Goal: Task Accomplishment & Management: Complete application form

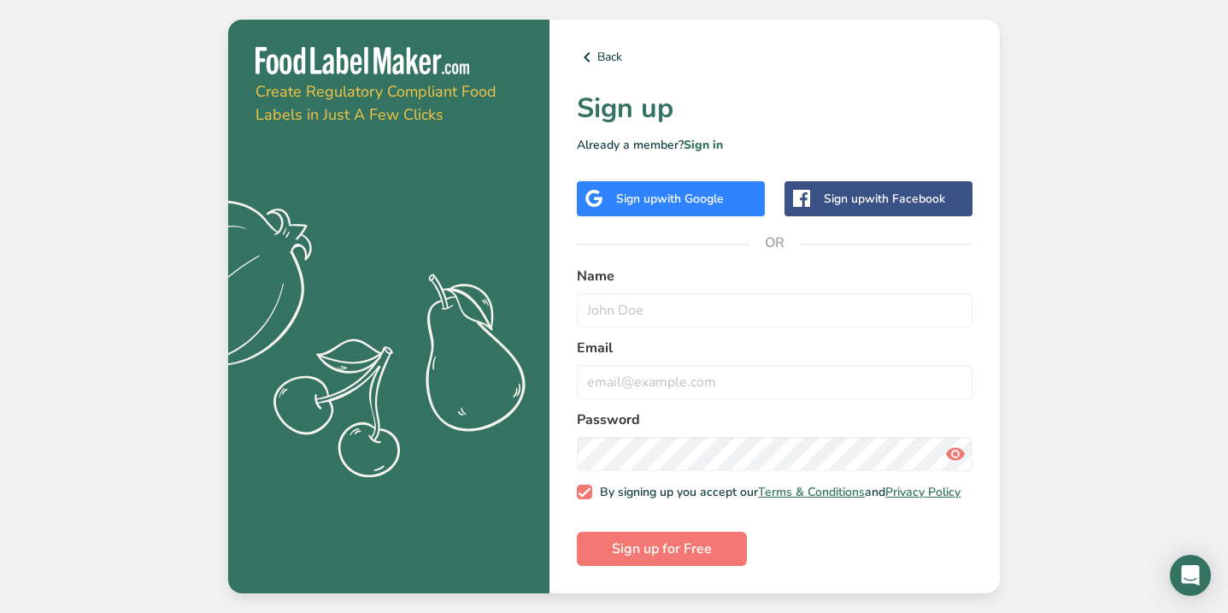
click at [639, 260] on div "Back Sign up Already a member? Sign in Sign up with Google Sign up with Faceboo…" at bounding box center [774, 307] width 450 height 574
click at [663, 325] on form "Name Email Password By signing up you accept our Terms & Conditions and Privacy…" at bounding box center [775, 416] width 396 height 301
click at [653, 317] on input "text" at bounding box center [775, 310] width 396 height 34
type input "[PERSON_NAME]"
click at [653, 380] on input "email" at bounding box center [775, 382] width 396 height 34
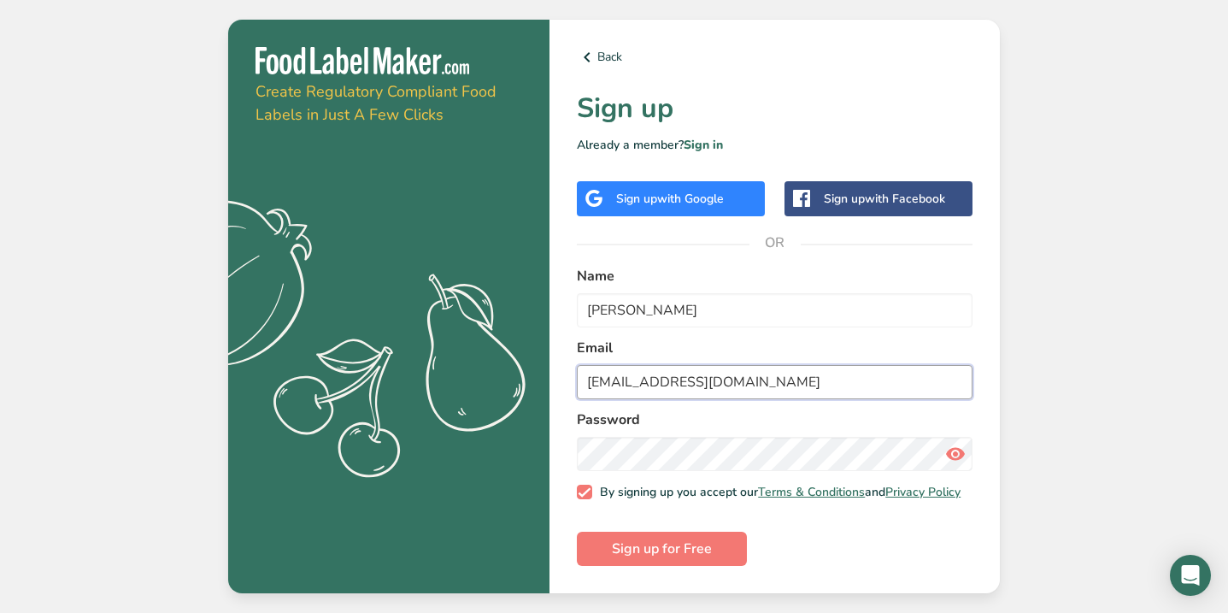
type input "[EMAIL_ADDRESS][DOMAIN_NAME]"
click at [650, 549] on span "Sign up for Free" at bounding box center [662, 548] width 100 height 21
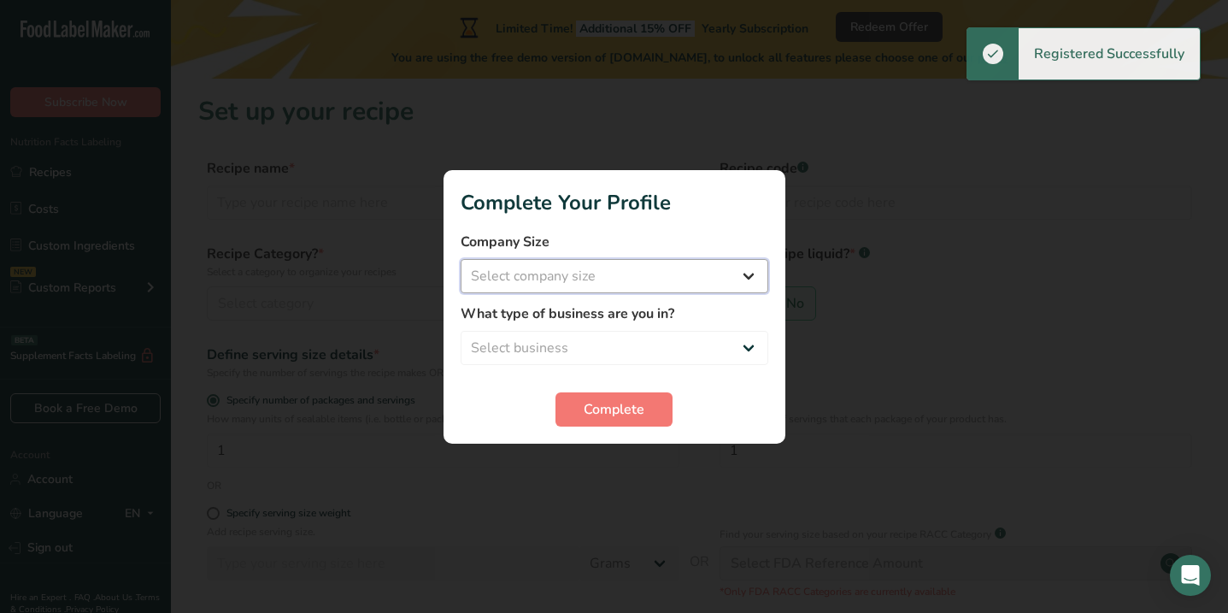
click at [740, 273] on select "Select company size Fewer than 10 Employees 10 to 50 Employees 51 to 500 Employ…" at bounding box center [615, 276] width 308 height 34
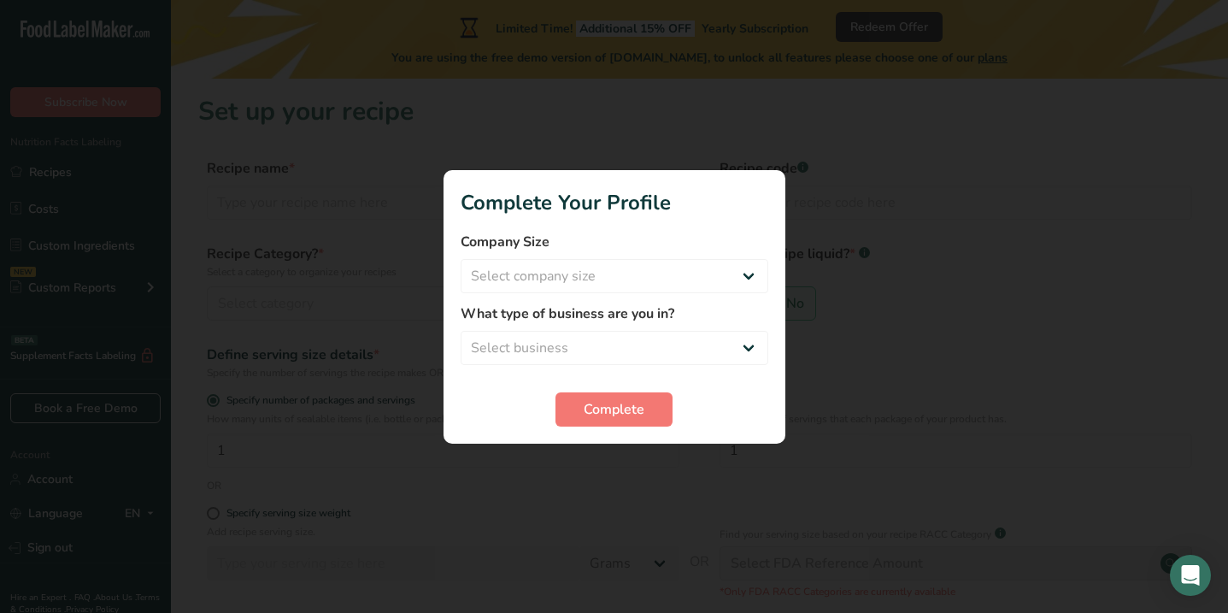
click at [633, 516] on div at bounding box center [614, 306] width 1228 height 613
click at [630, 393] on button "Complete" at bounding box center [613, 409] width 117 height 34
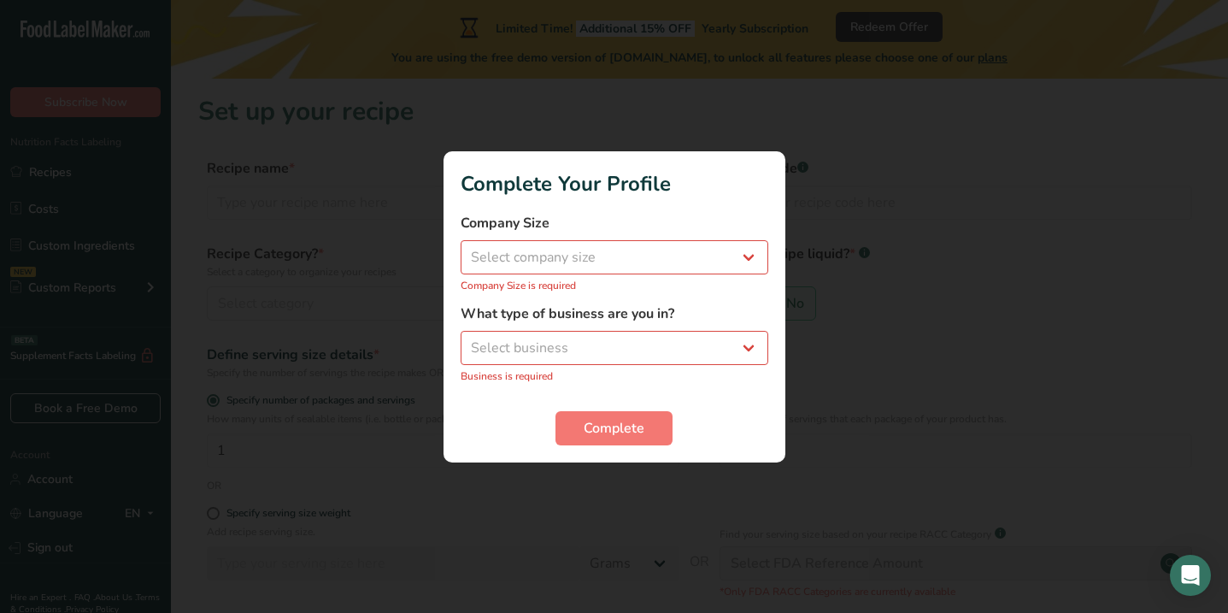
click at [607, 328] on div "What type of business are you in? Select business Packaged Food Manufacturer Re…" at bounding box center [615, 343] width 308 height 80
click at [607, 347] on select "Select business Packaged Food Manufacturer Restaurant & Cafe Bakery Meal Plans …" at bounding box center [615, 348] width 308 height 34
select select "8"
click at [461, 339] on select "Select business Packaged Food Manufacturer Restaurant & Cafe Bakery Meal Plans …" at bounding box center [615, 348] width 308 height 34
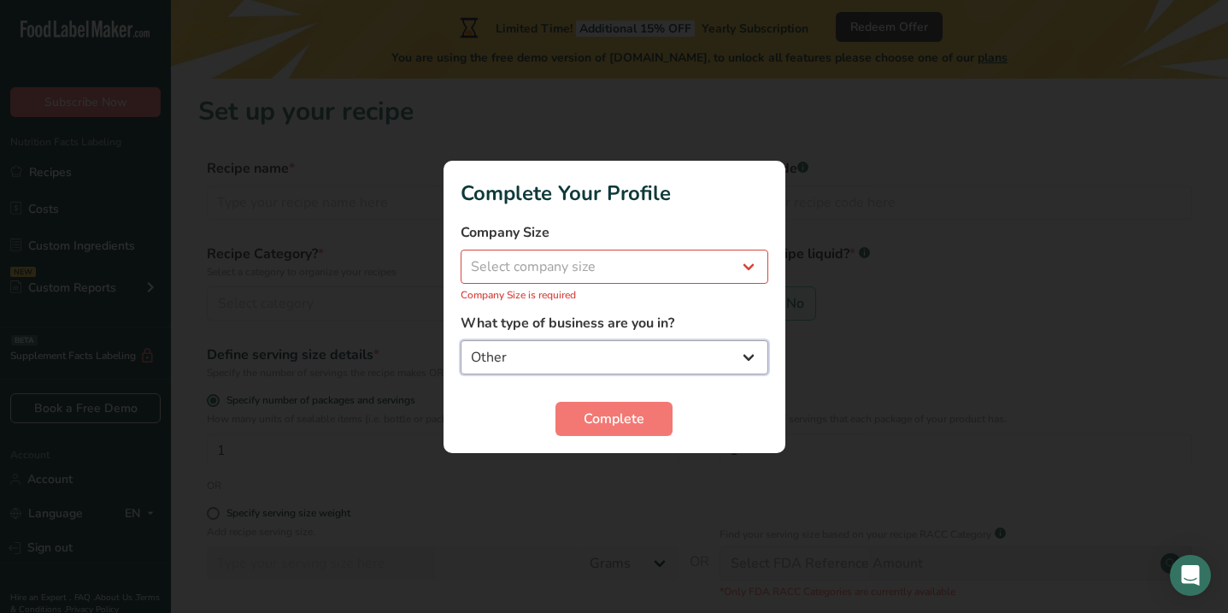
click at [604, 347] on select "Packaged Food Manufacturer Restaurant & Cafe Bakery Meal Plans & Catering Compa…" at bounding box center [615, 357] width 308 height 34
click at [549, 285] on div "Company Size Select company size Fewer than 10 Employees 10 to 50 Employees 51 …" at bounding box center [615, 262] width 308 height 80
click at [546, 274] on select "Select company size Fewer than 10 Employees 10 to 50 Employees 51 to 500 Employ…" at bounding box center [615, 267] width 308 height 34
select select "3"
click at [461, 258] on select "Select company size Fewer than 10 Employees 10 to 50 Employees 51 to 500 Employ…" at bounding box center [615, 267] width 308 height 34
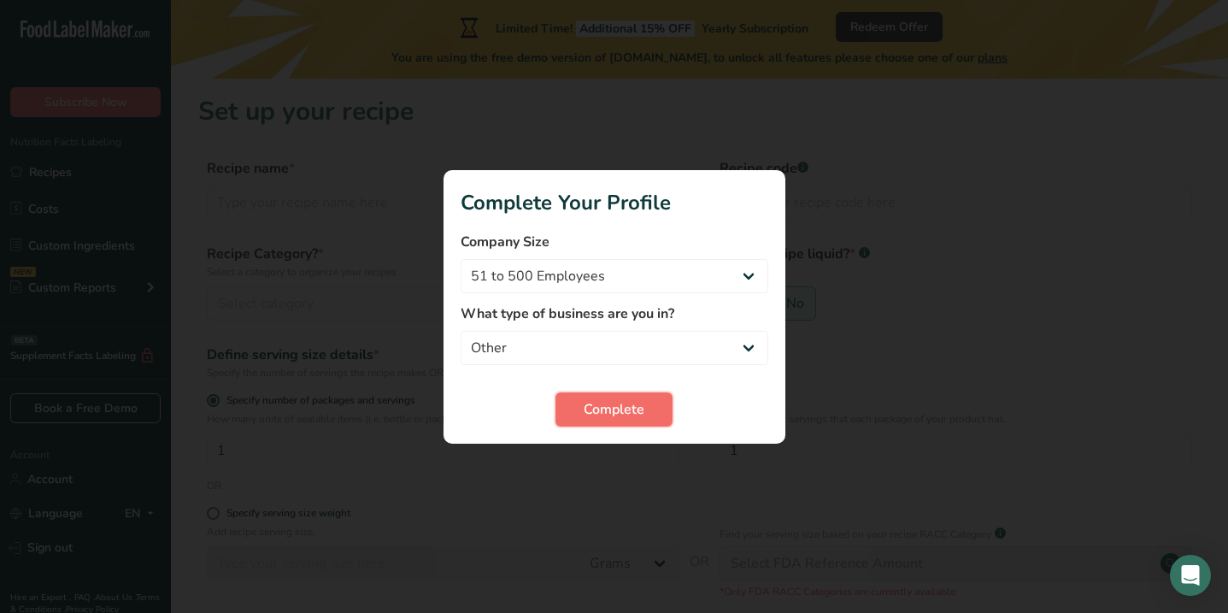
click at [572, 405] on button "Complete" at bounding box center [613, 409] width 117 height 34
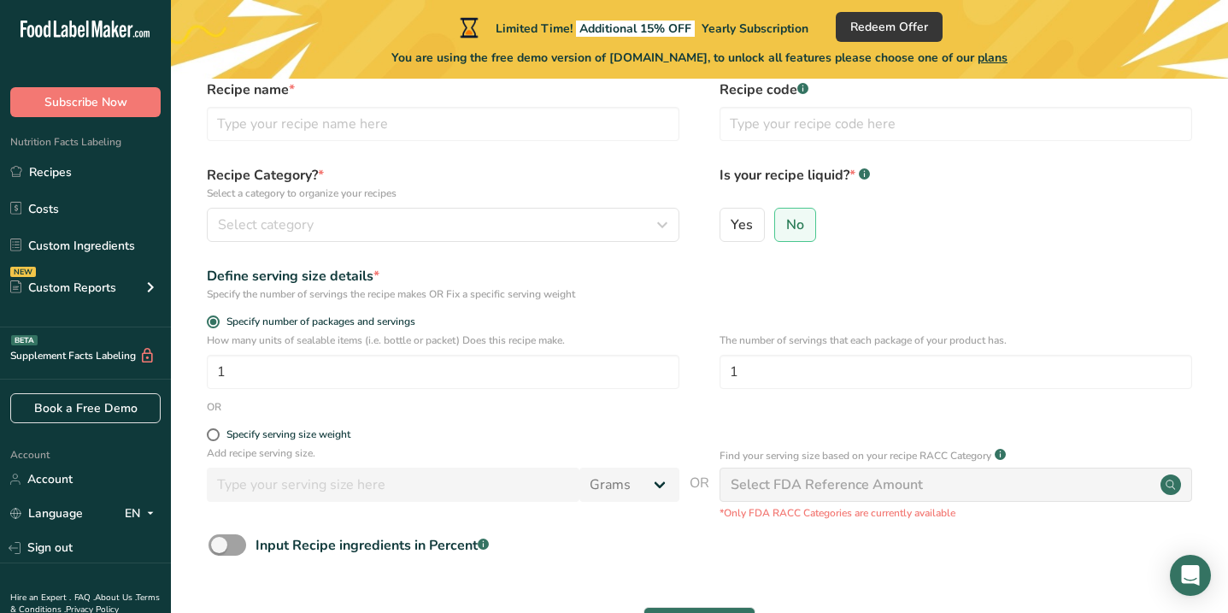
scroll to position [80, 0]
click at [754, 366] on input "1" at bounding box center [955, 370] width 473 height 34
click at [696, 296] on div "Define serving size details * Specify the number of servings the recipe makes O…" at bounding box center [699, 282] width 1002 height 36
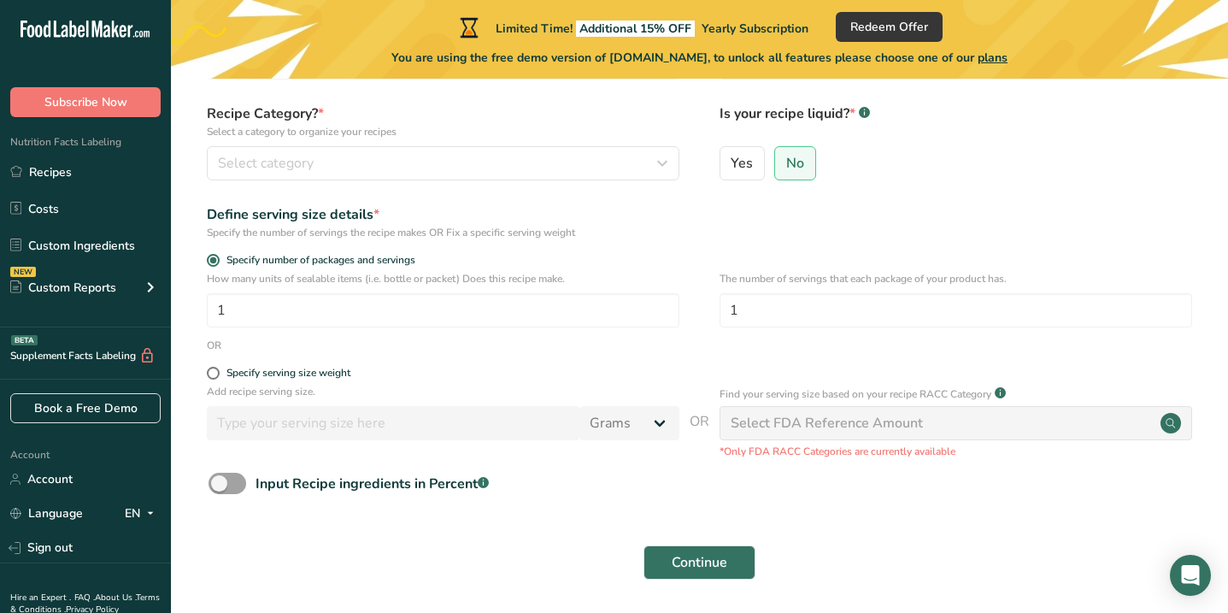
scroll to position [144, 0]
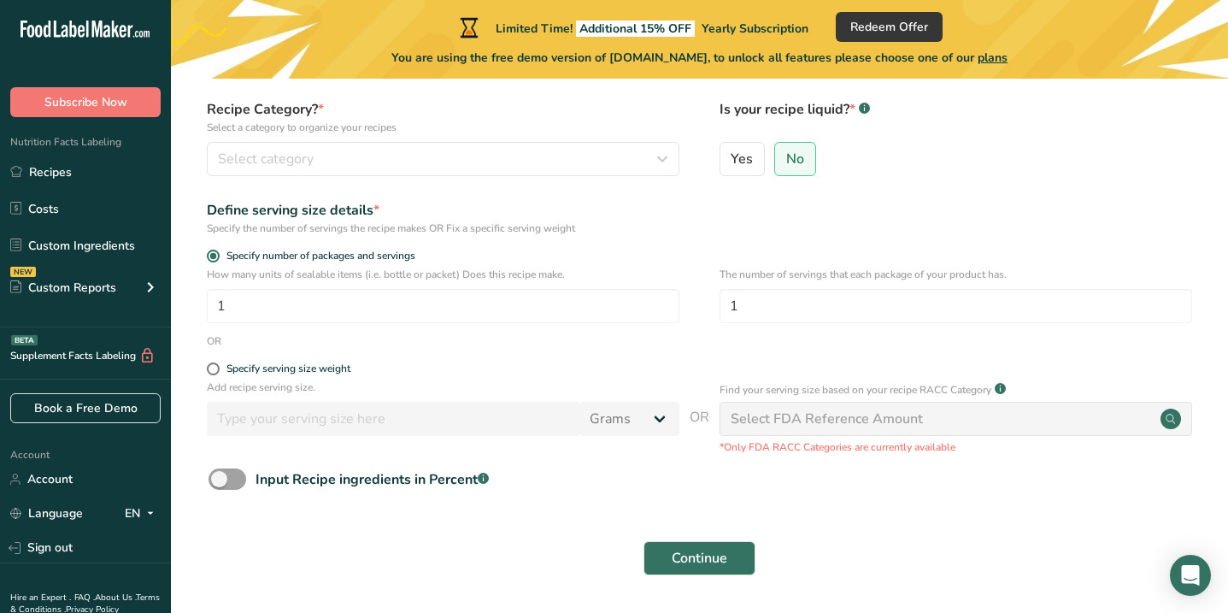
click at [818, 420] on div "Select FDA Reference Amount" at bounding box center [827, 418] width 192 height 21
click at [1163, 412] on circle at bounding box center [1170, 418] width 21 height 21
click at [336, 487] on div "Input Recipe ingredients in Percent .a-a{fill:#347362;}.b-a{fill:#fff;}" at bounding box center [371, 479] width 233 height 21
click at [220, 484] on input "Input Recipe ingredients in Percent .a-a{fill:#347362;}.b-a{fill:#fff;}" at bounding box center [213, 478] width 11 height 11
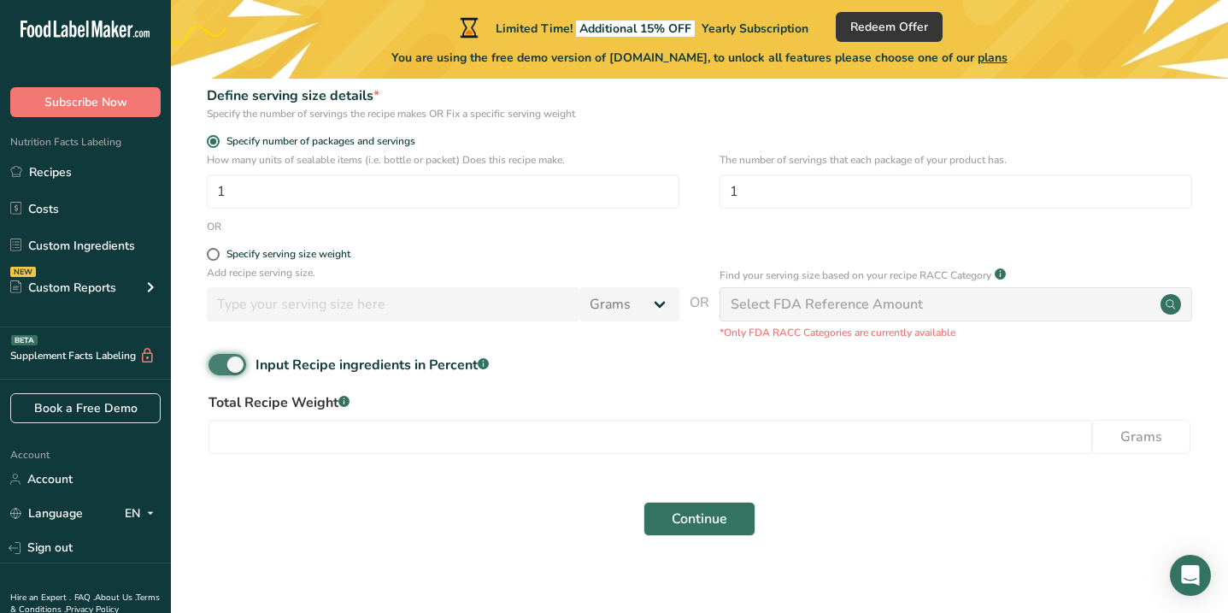
scroll to position [273, 0]
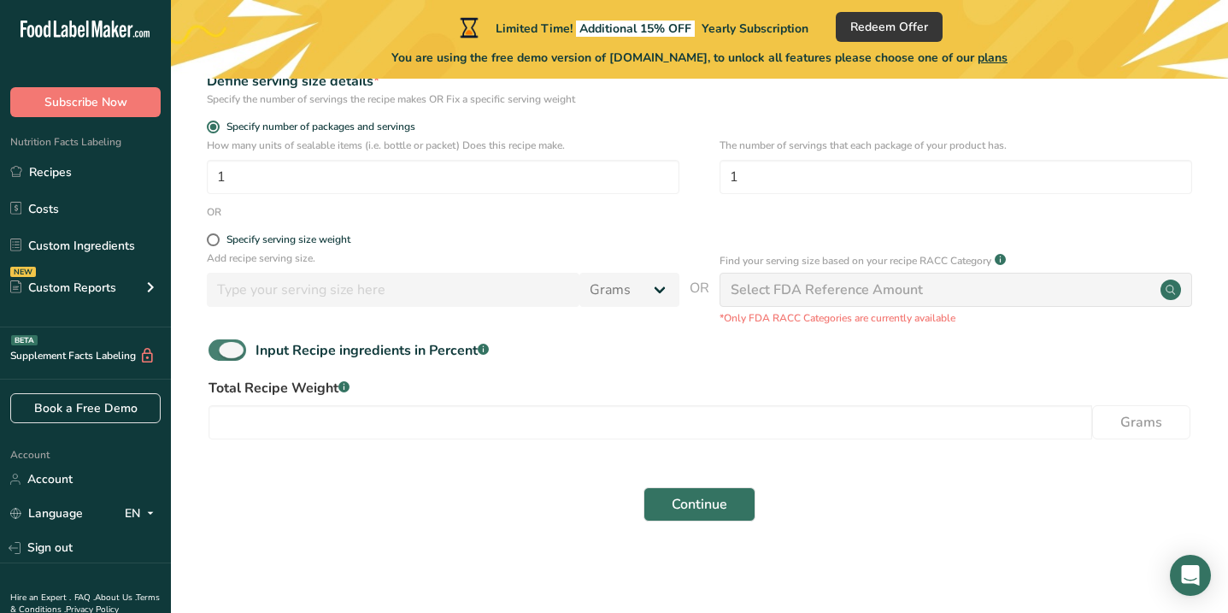
click at [294, 345] on div "Input Recipe ingredients in Percent .a-a{fill:#347362;}.b-a{fill:#fff;}" at bounding box center [371, 350] width 233 height 21
click at [220, 345] on input "Input Recipe ingredients in Percent .a-a{fill:#347362;}.b-a{fill:#fff;}" at bounding box center [213, 349] width 11 height 11
checkbox input "false"
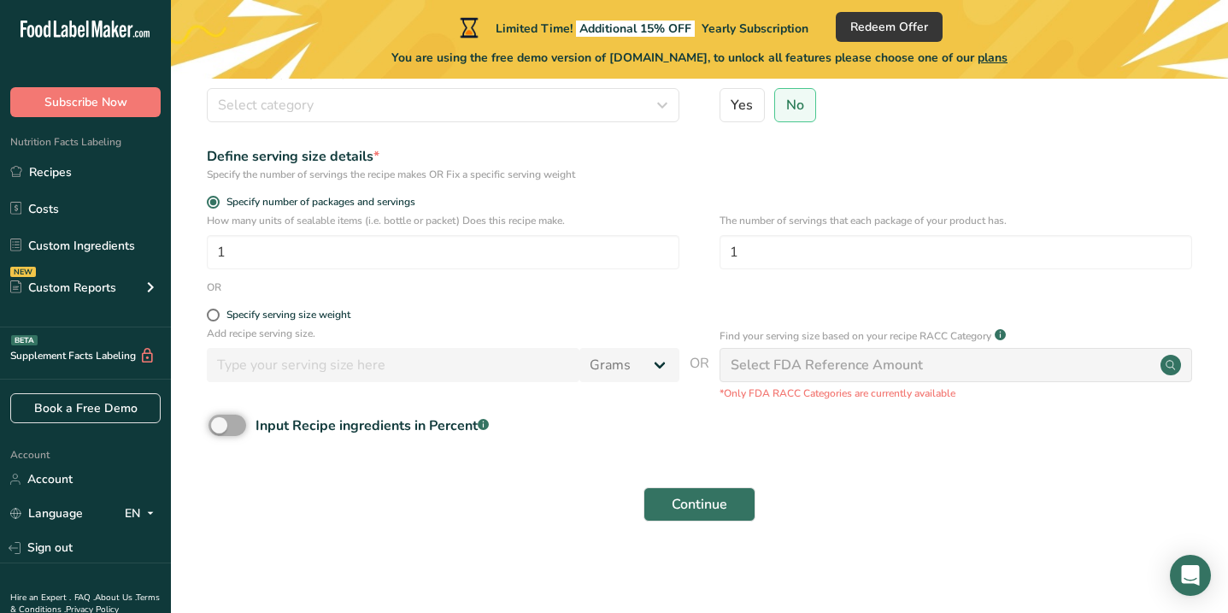
scroll to position [0, 0]
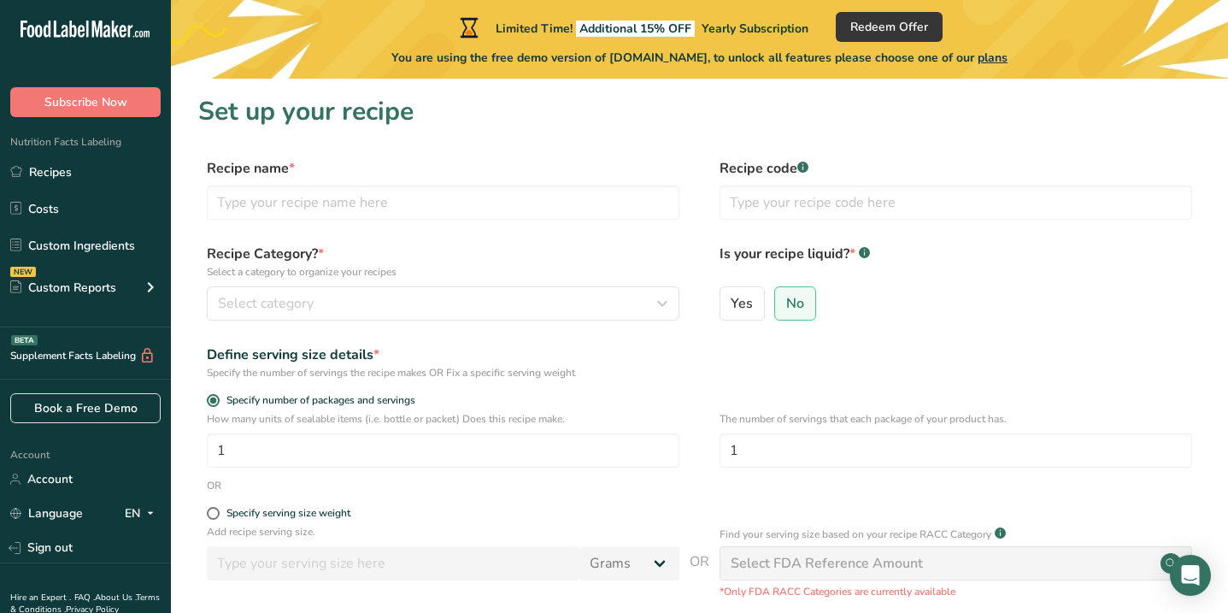
click at [283, 118] on h1 "Set up your recipe" at bounding box center [699, 111] width 1002 height 38
click at [335, 214] on input "text" at bounding box center [443, 202] width 473 height 34
type input "p"
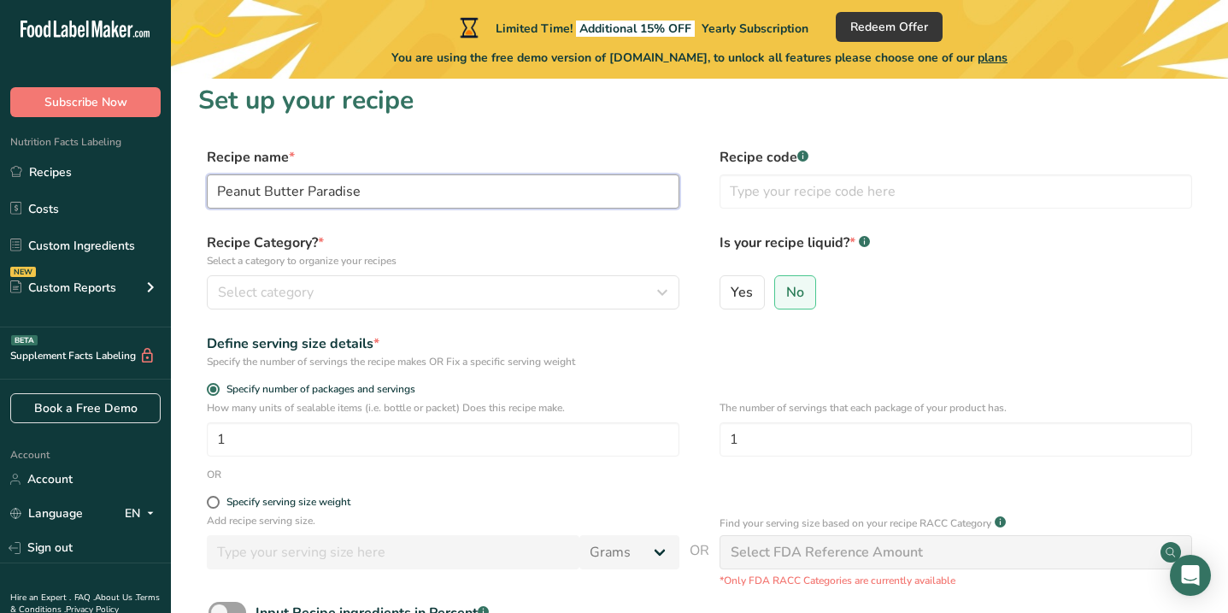
scroll to position [13, 0]
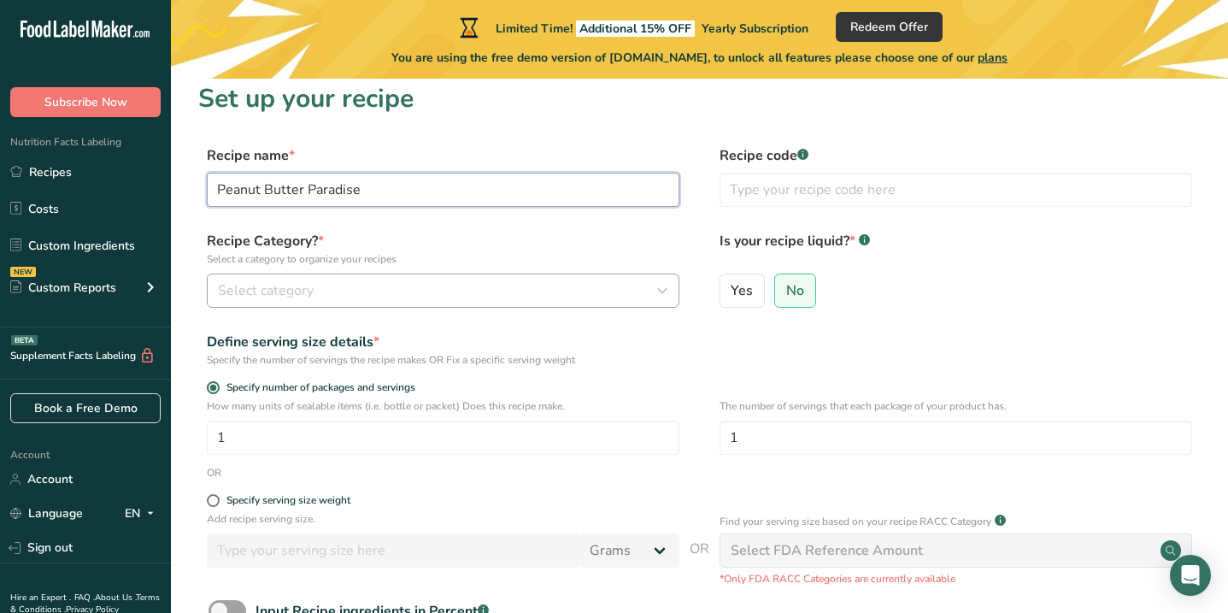
type input "Peanut Butter Paradise"
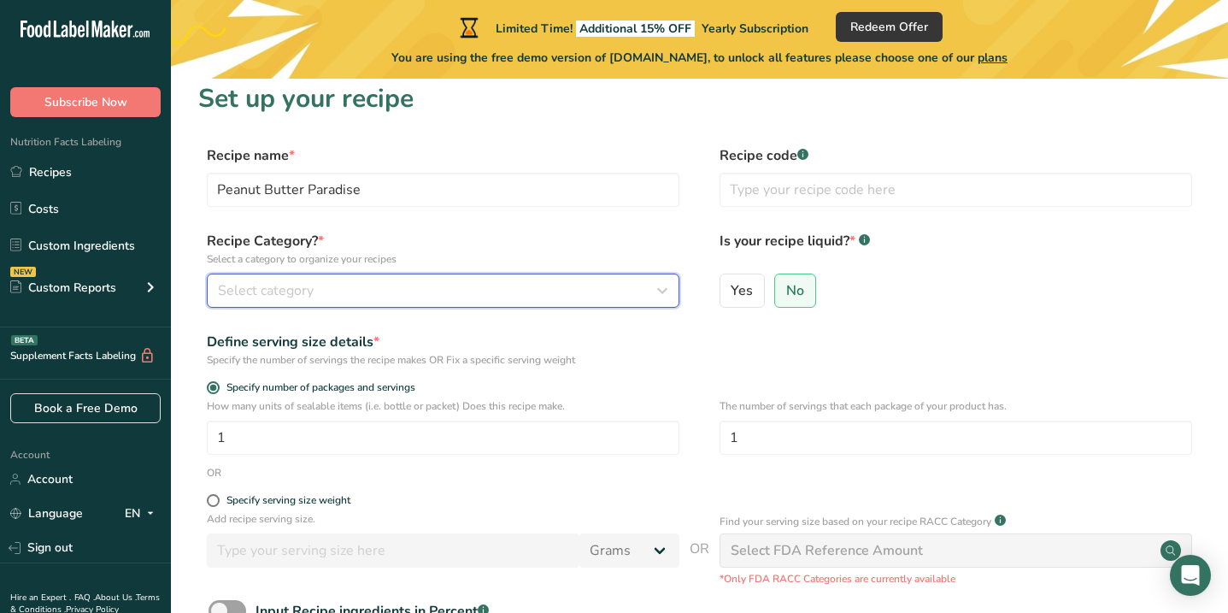
click at [377, 289] on div "Select category" at bounding box center [438, 290] width 440 height 21
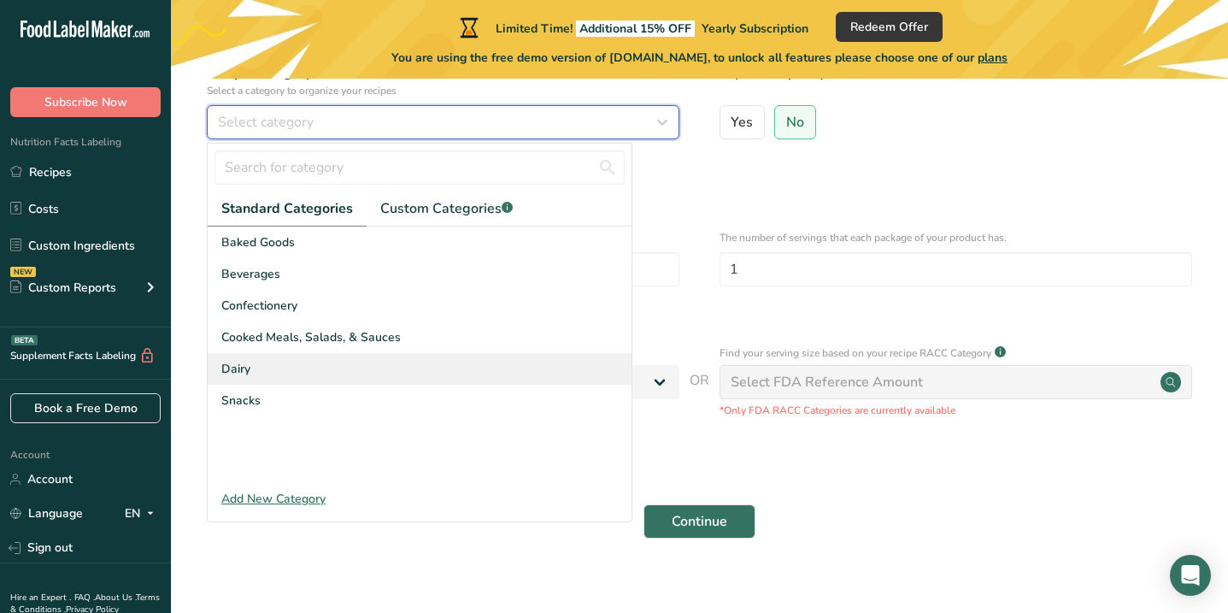
scroll to position [179, 0]
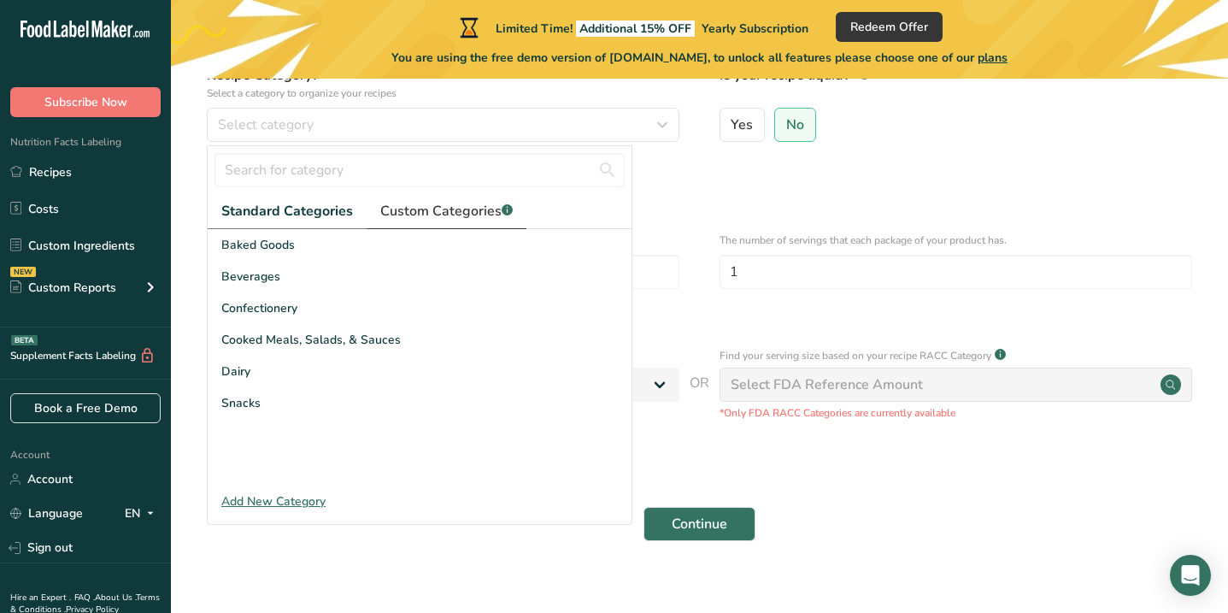
click at [408, 216] on span "Custom Categories .a-a{fill:#347362;}.b-a{fill:#fff;}" at bounding box center [446, 211] width 132 height 21
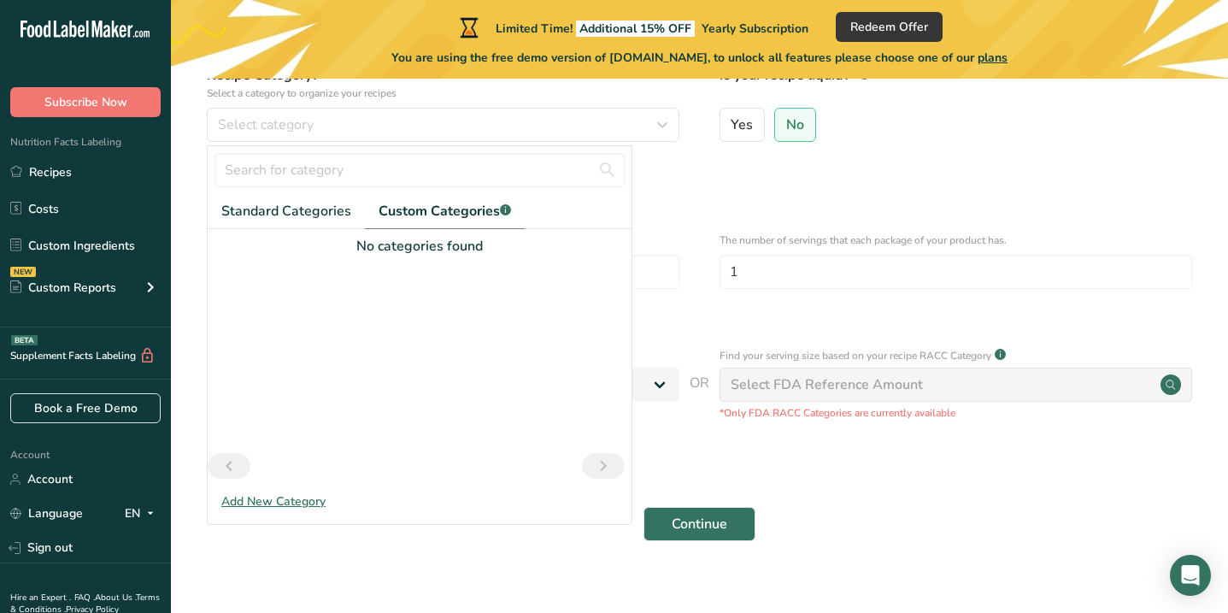
click at [297, 495] on div "Add New Category" at bounding box center [420, 501] width 424 height 18
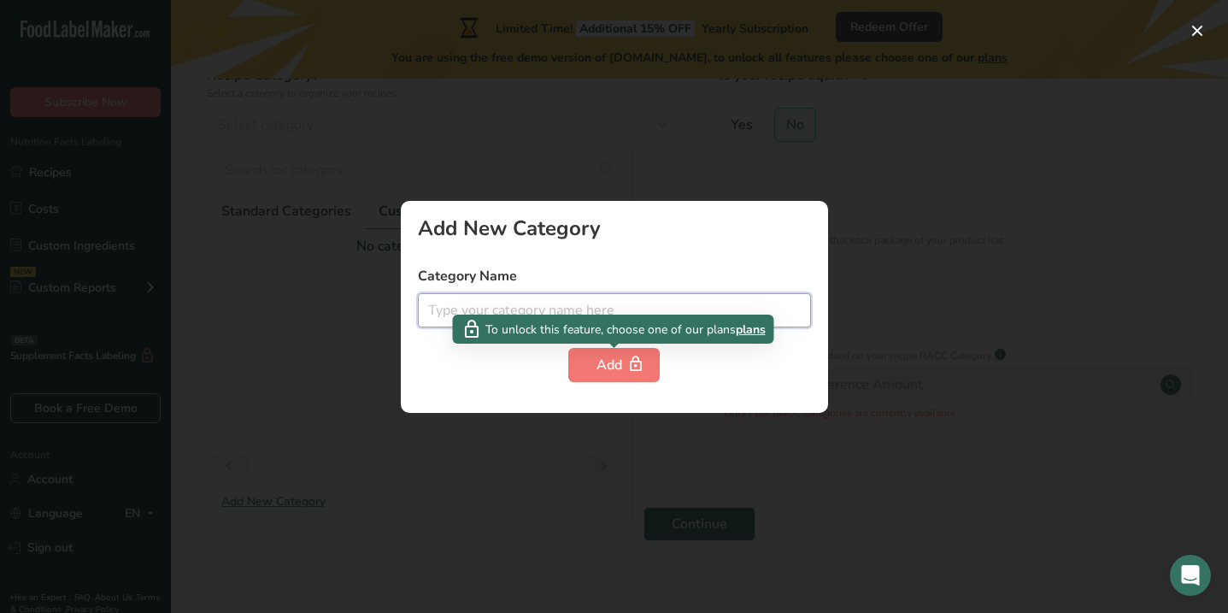
click at [559, 312] on input "text" at bounding box center [614, 310] width 393 height 34
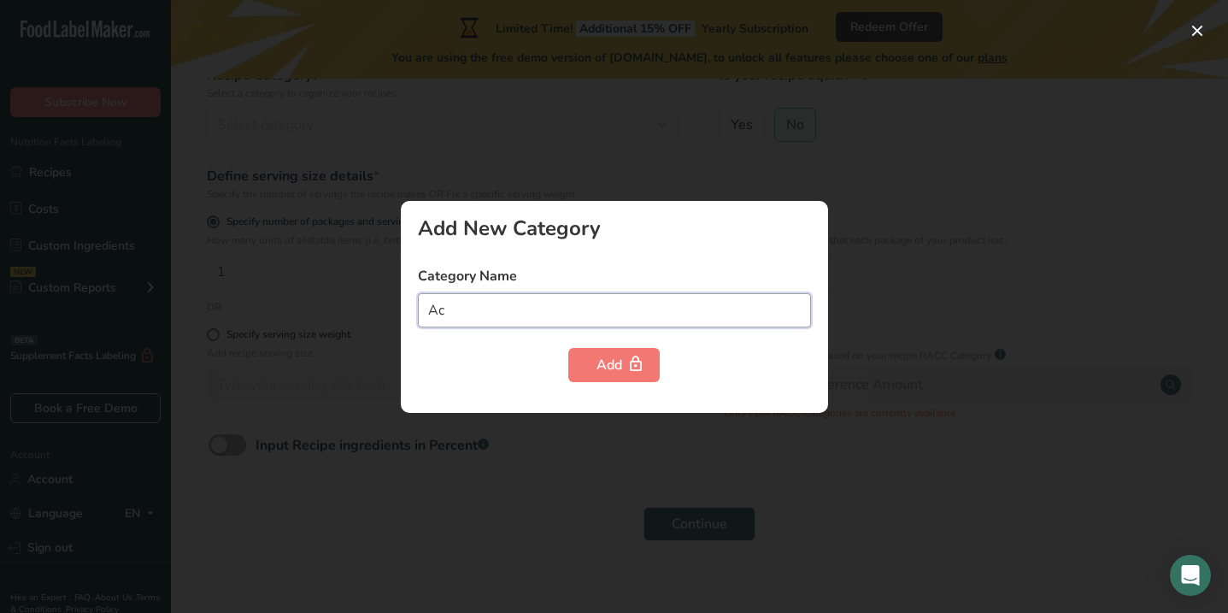
type input "A"
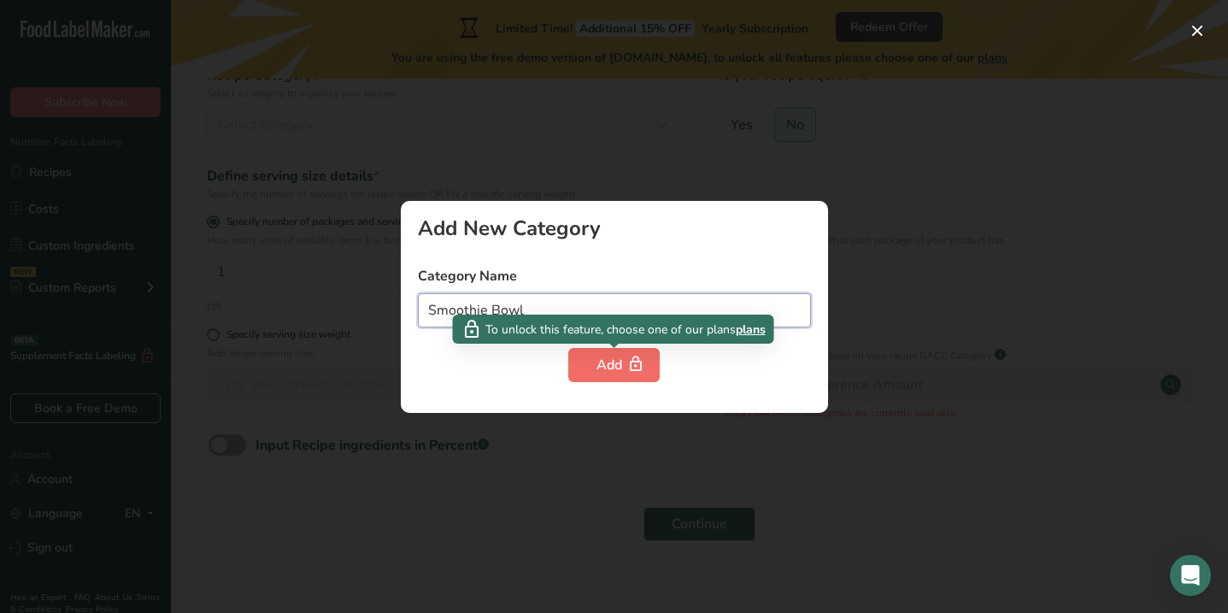
type input "Smoothie Bowl"
click at [608, 358] on div "Add" at bounding box center [613, 365] width 35 height 21
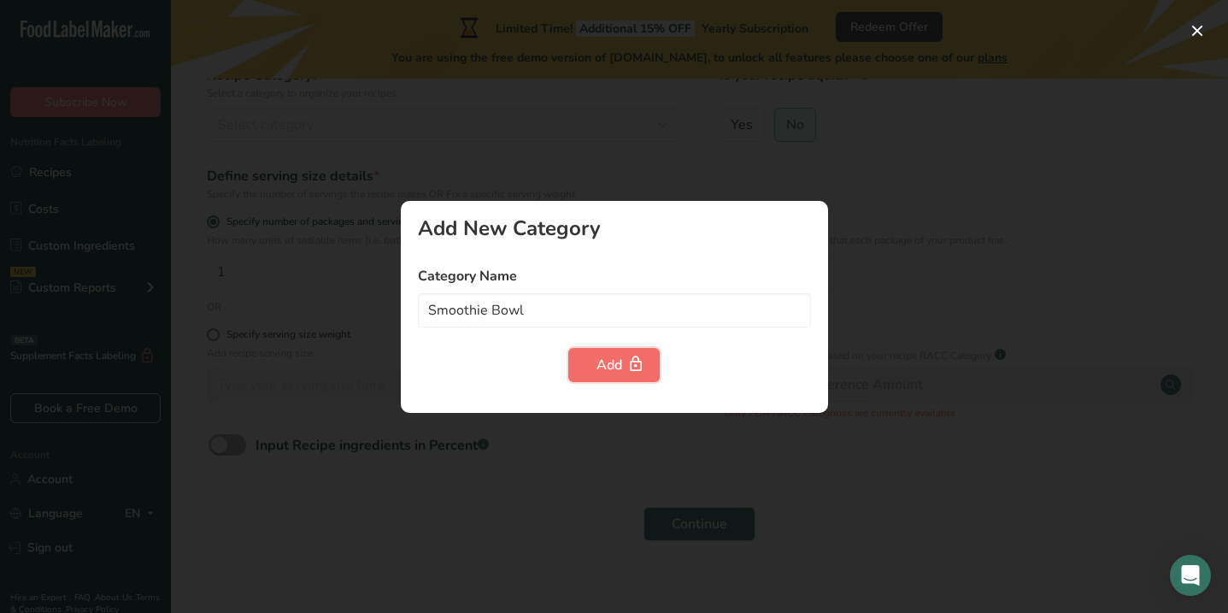
click at [582, 367] on button "Add" at bounding box center [613, 365] width 91 height 34
click at [565, 310] on input "Smoothie Bowl" at bounding box center [614, 310] width 393 height 34
click at [564, 311] on input "Smoothie Bowl" at bounding box center [614, 310] width 393 height 34
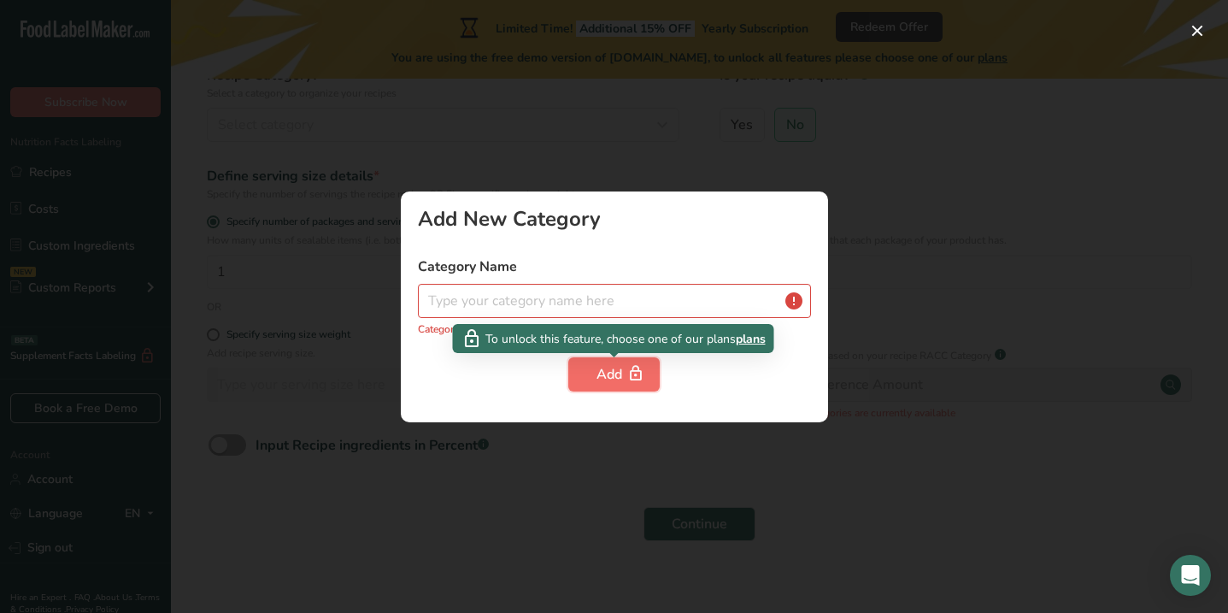
click at [608, 373] on div "Add" at bounding box center [613, 374] width 35 height 21
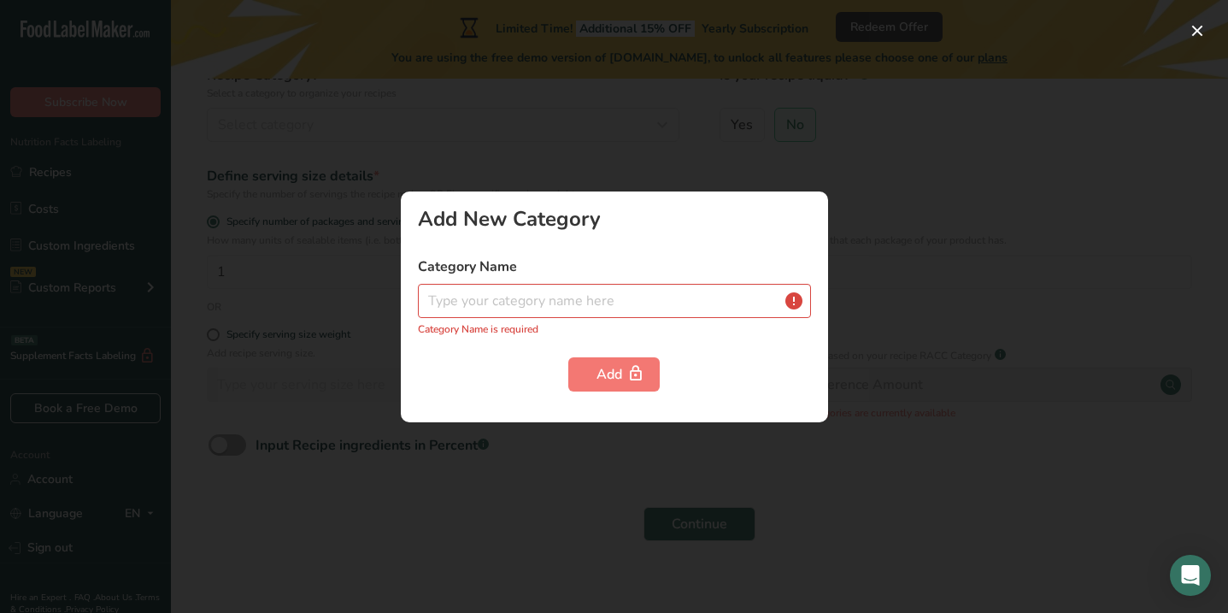
click at [480, 338] on form "Category Name Category Name is required Add" at bounding box center [614, 323] width 393 height 135
click at [338, 323] on div at bounding box center [614, 306] width 1228 height 613
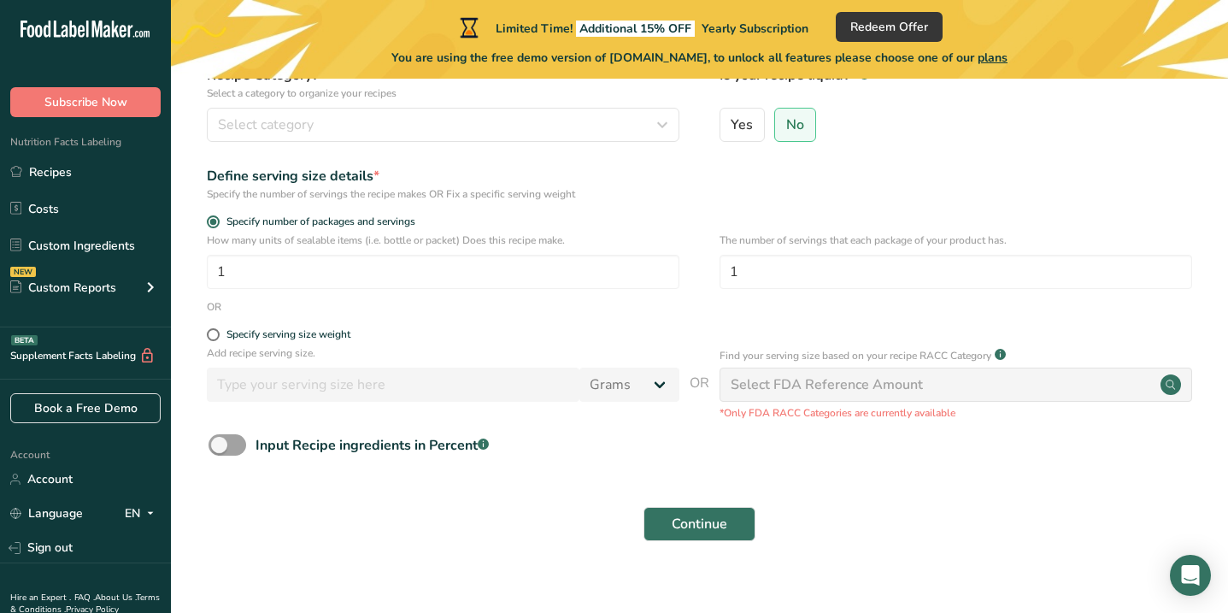
click at [336, 321] on section "Set up your recipe Recipe name * Peanut Butter Paradise Recipe code .a-a{fill:#…" at bounding box center [699, 239] width 1057 height 678
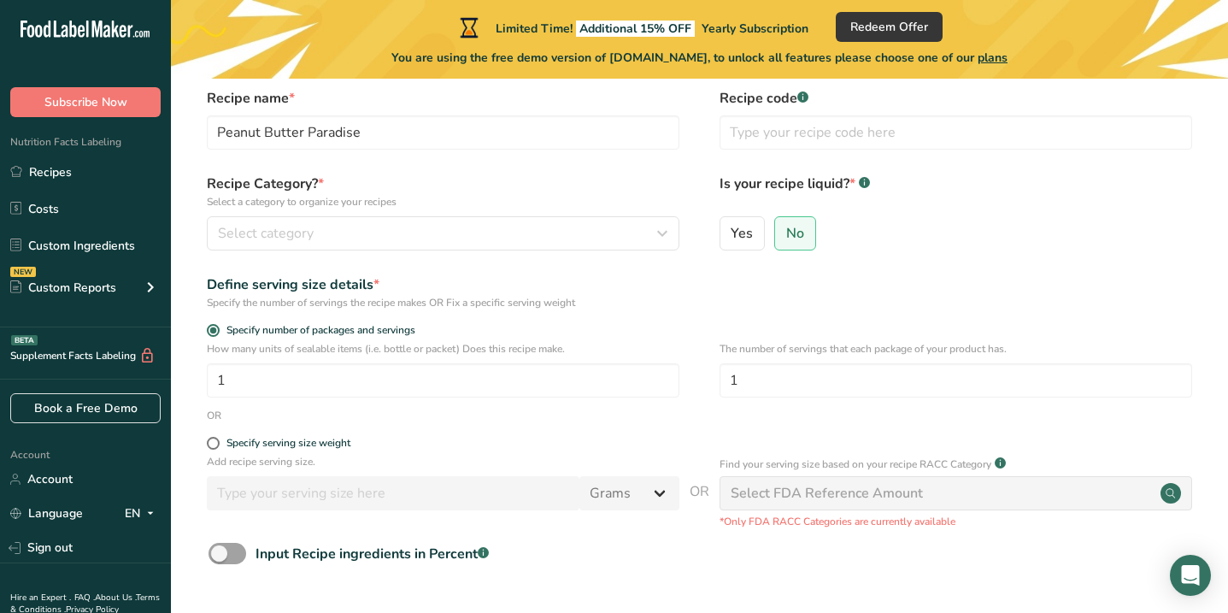
scroll to position [0, 0]
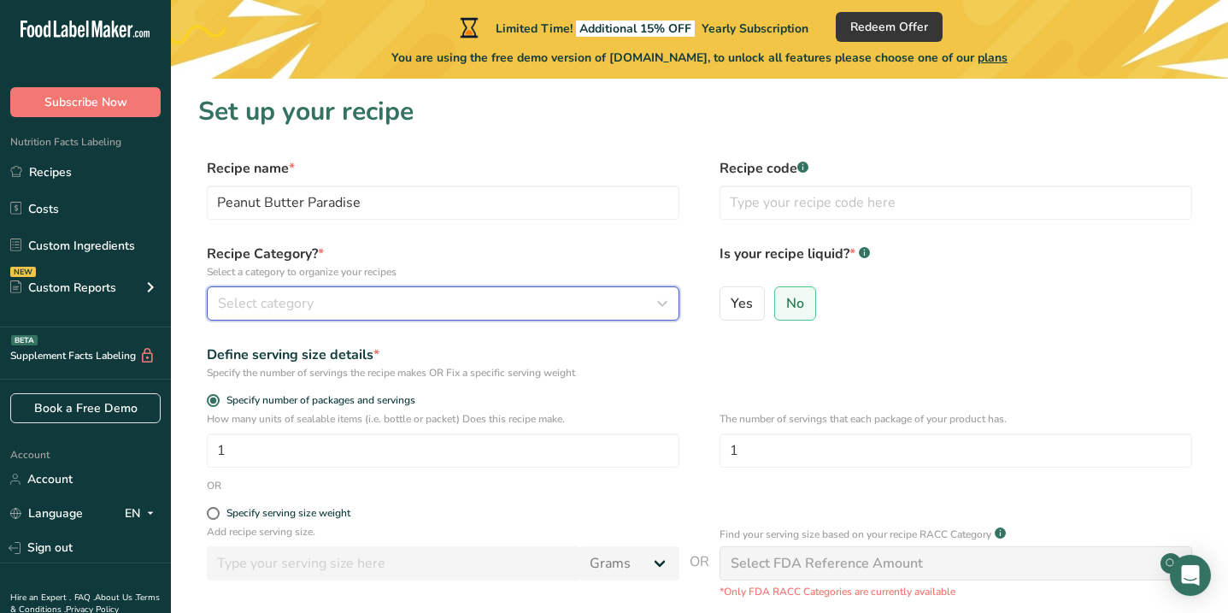
click at [512, 312] on div "Select category" at bounding box center [438, 303] width 440 height 21
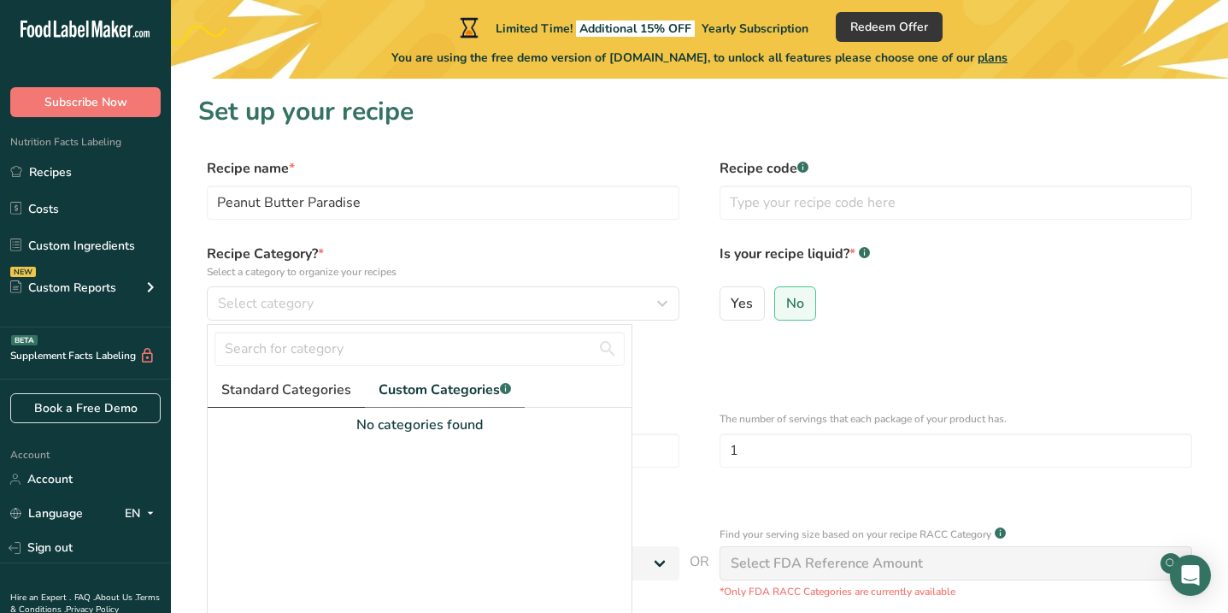
click at [307, 399] on span "Standard Categories" at bounding box center [286, 389] width 130 height 21
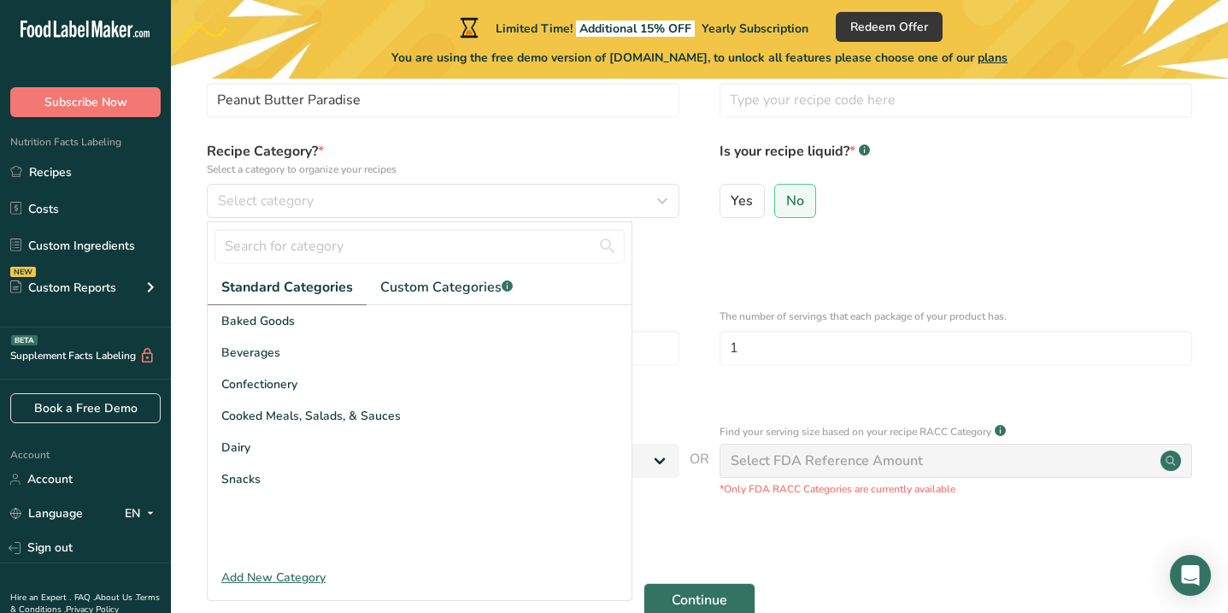
scroll to position [103, 0]
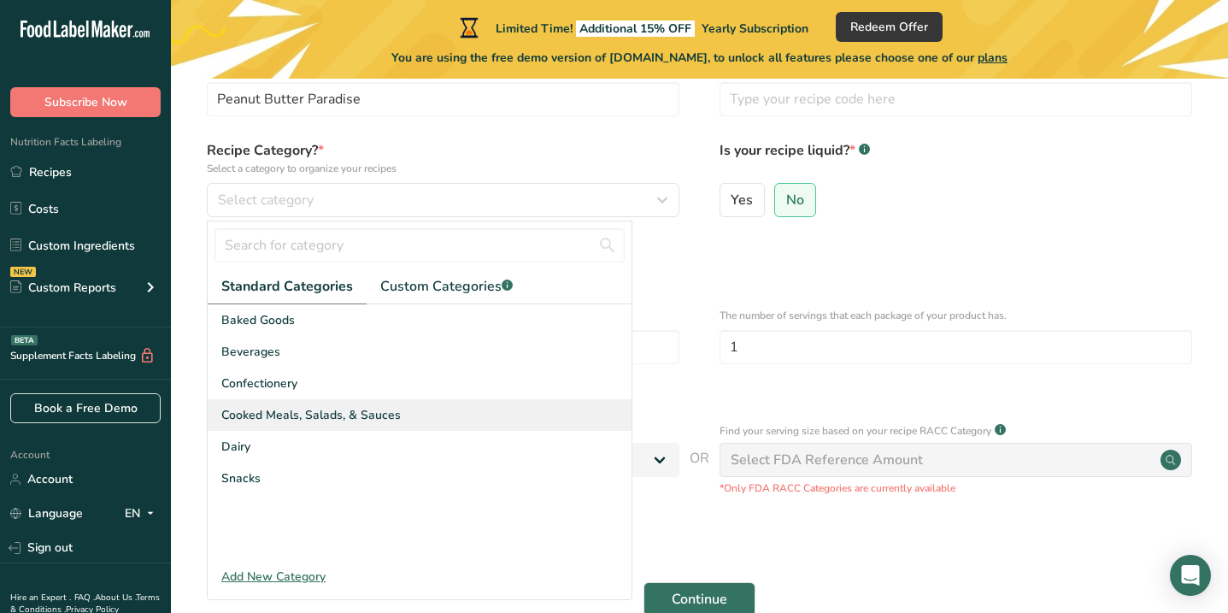
click at [293, 414] on span "Cooked Meals, Salads, & Sauces" at bounding box center [310, 415] width 179 height 18
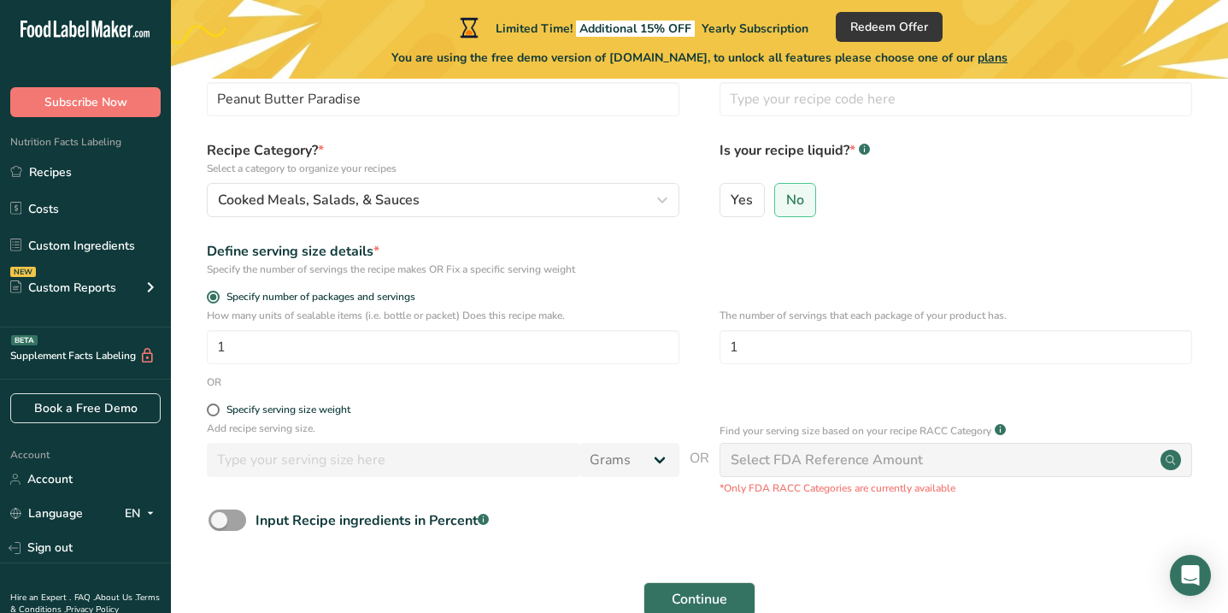
scroll to position [198, 0]
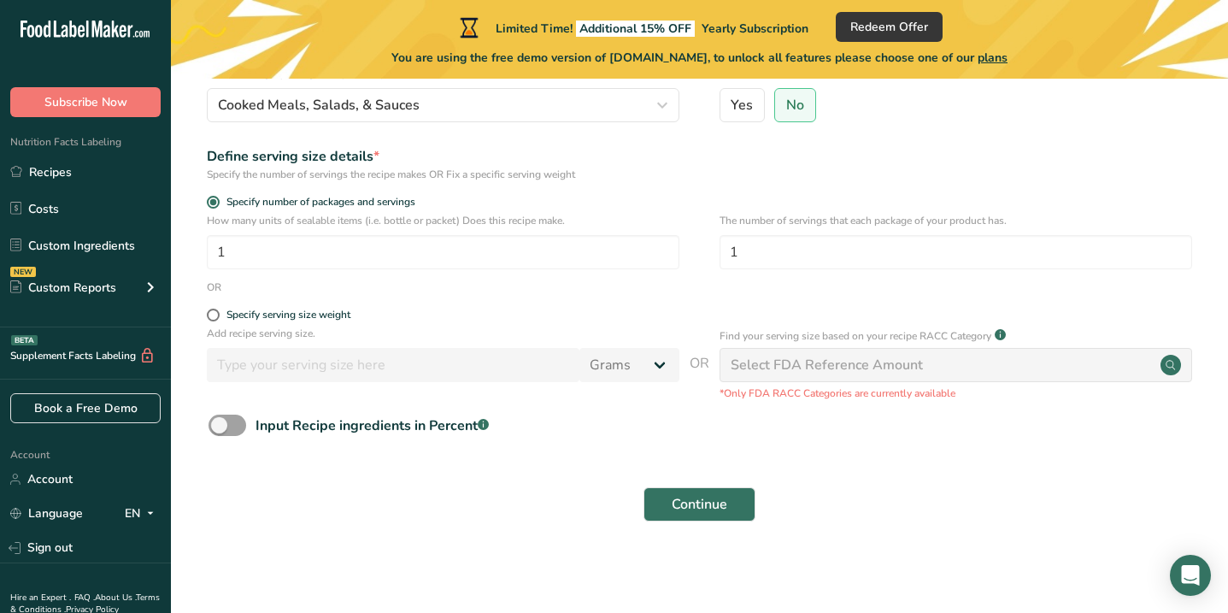
click at [714, 460] on form "Recipe name * Peanut Butter Paradise Recipe code .a-a{fill:#347362;}.b-a{fill:#…" at bounding box center [699, 246] width 1002 height 572
click at [714, 482] on div "Continue" at bounding box center [699, 504] width 1002 height 55
click at [714, 495] on span "Continue" at bounding box center [700, 504] width 56 height 21
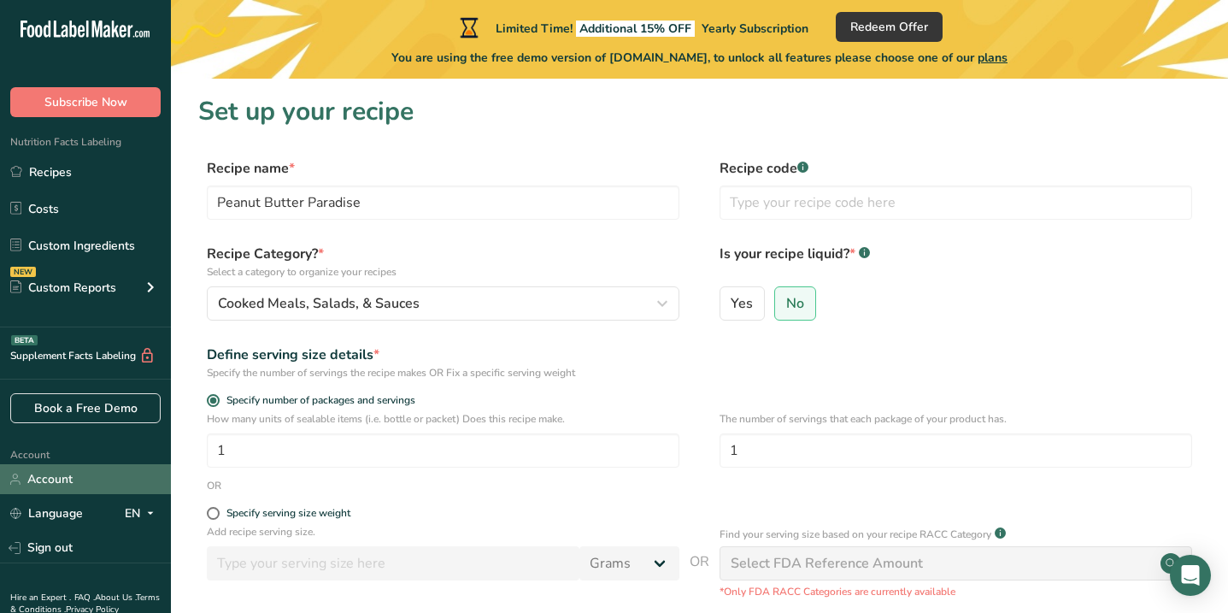
scroll to position [63, 0]
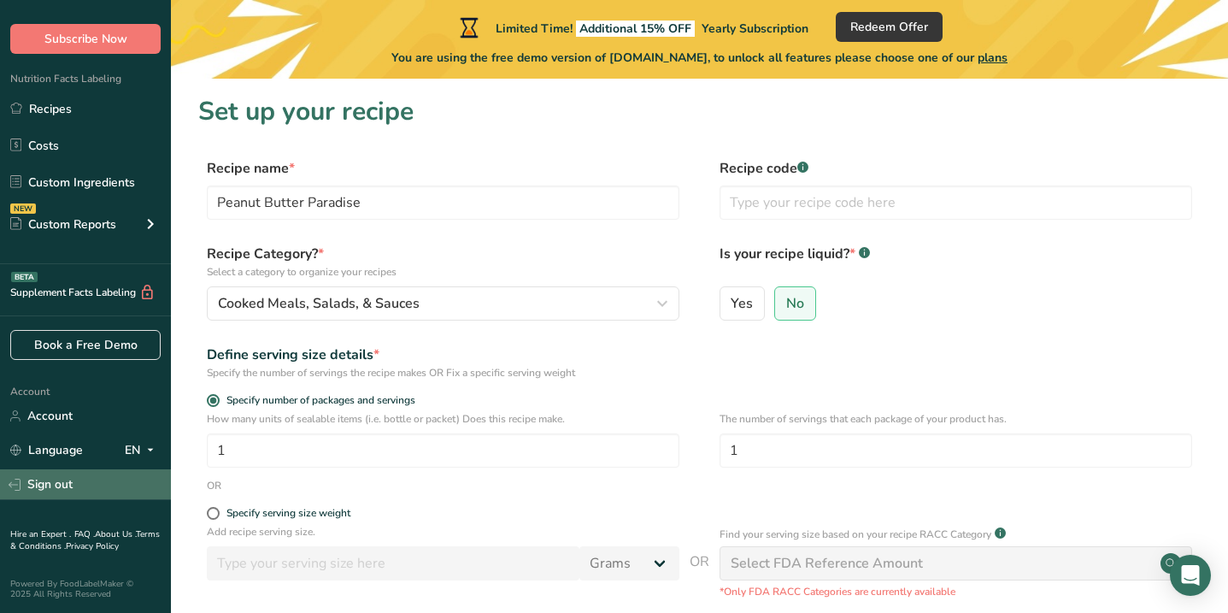
click at [72, 485] on link "Sign out" at bounding box center [85, 484] width 171 height 30
